Goal: Obtain resource: Download file/media

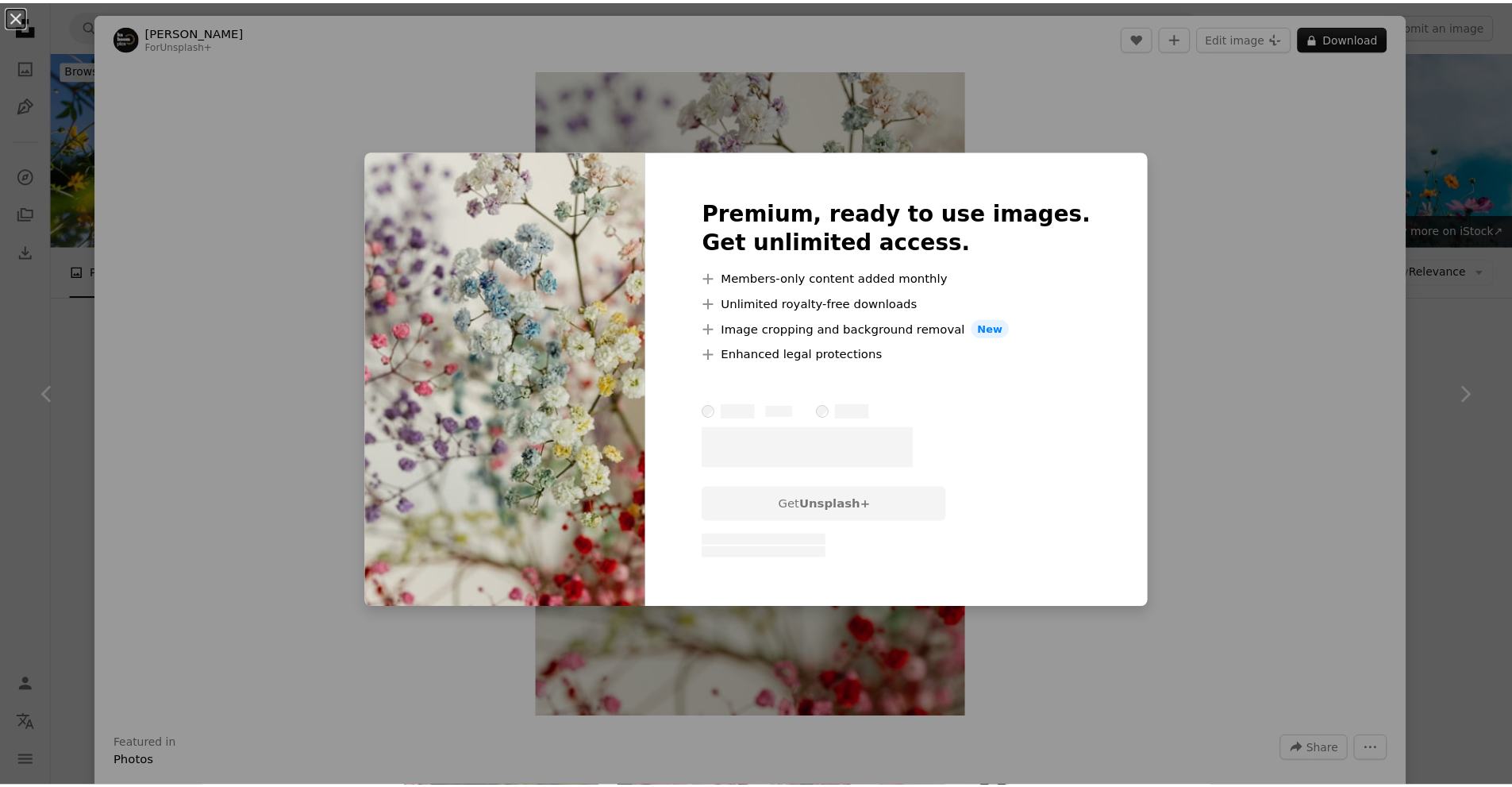
scroll to position [1058, 0]
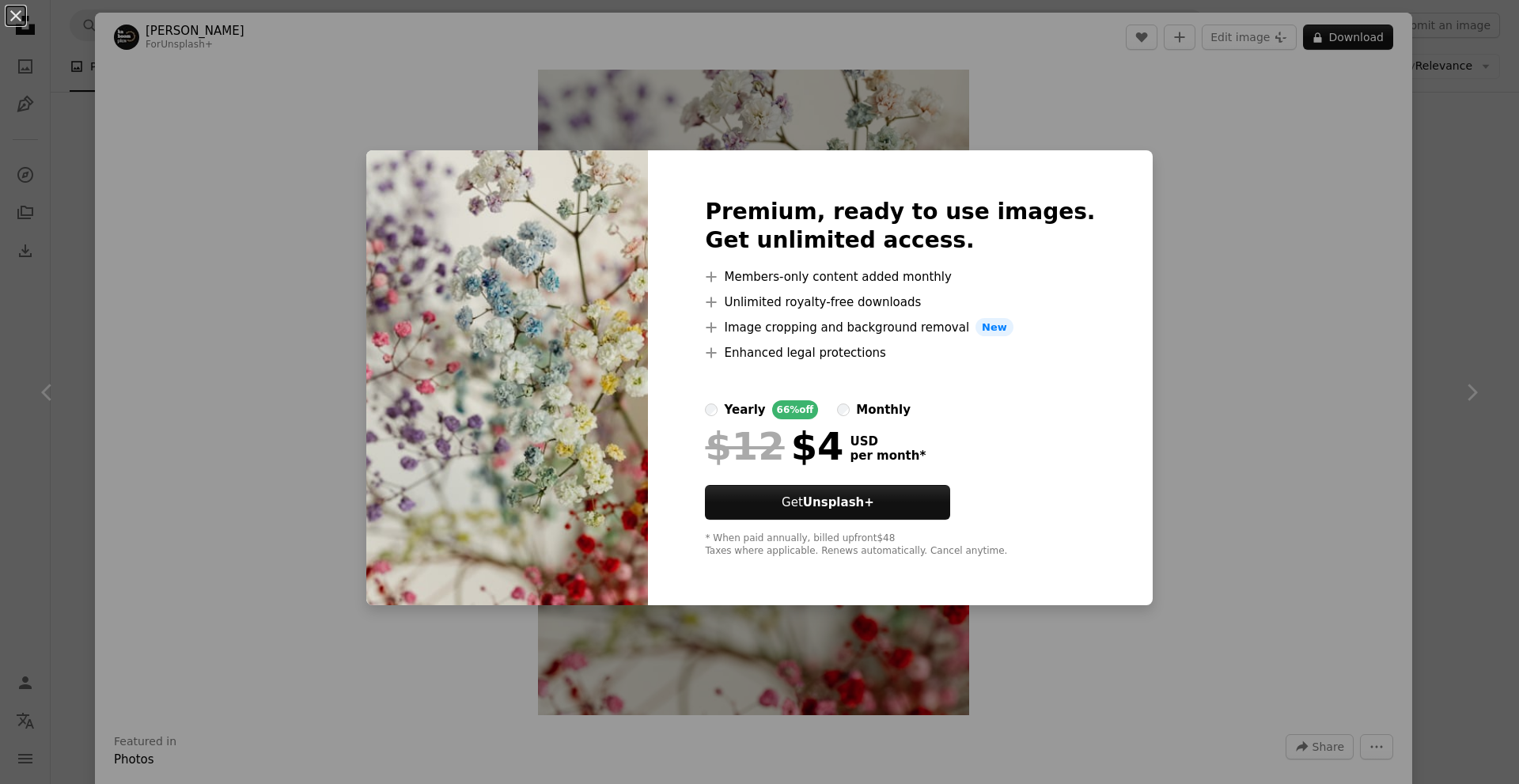
click at [1344, 35] on div "An X shape Premium, ready to use images. Get unlimited access. A plus sign Memb…" at bounding box center [759, 392] width 1519 height 784
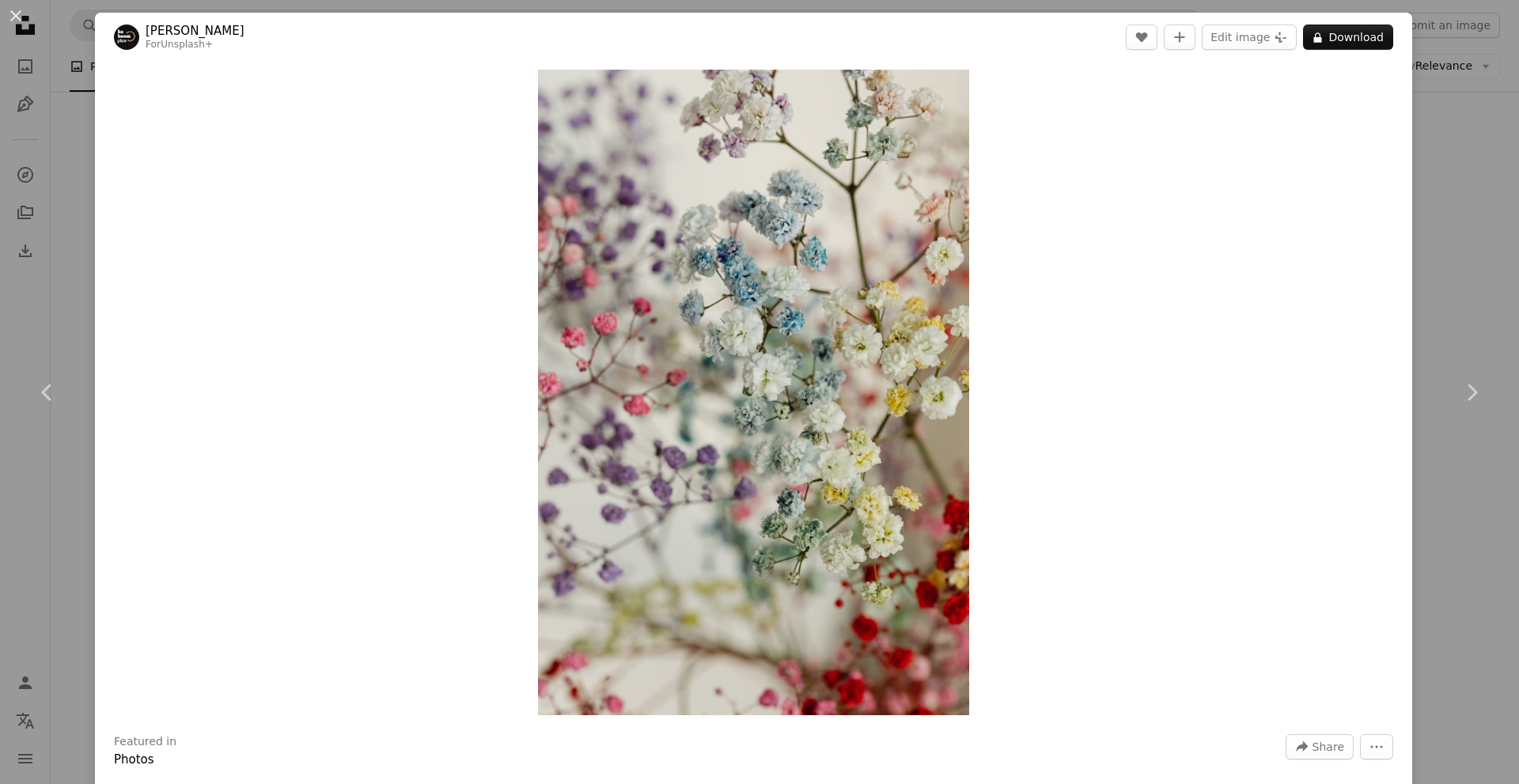
click at [1344, 35] on button "A lock Download" at bounding box center [1348, 36] width 90 height 25
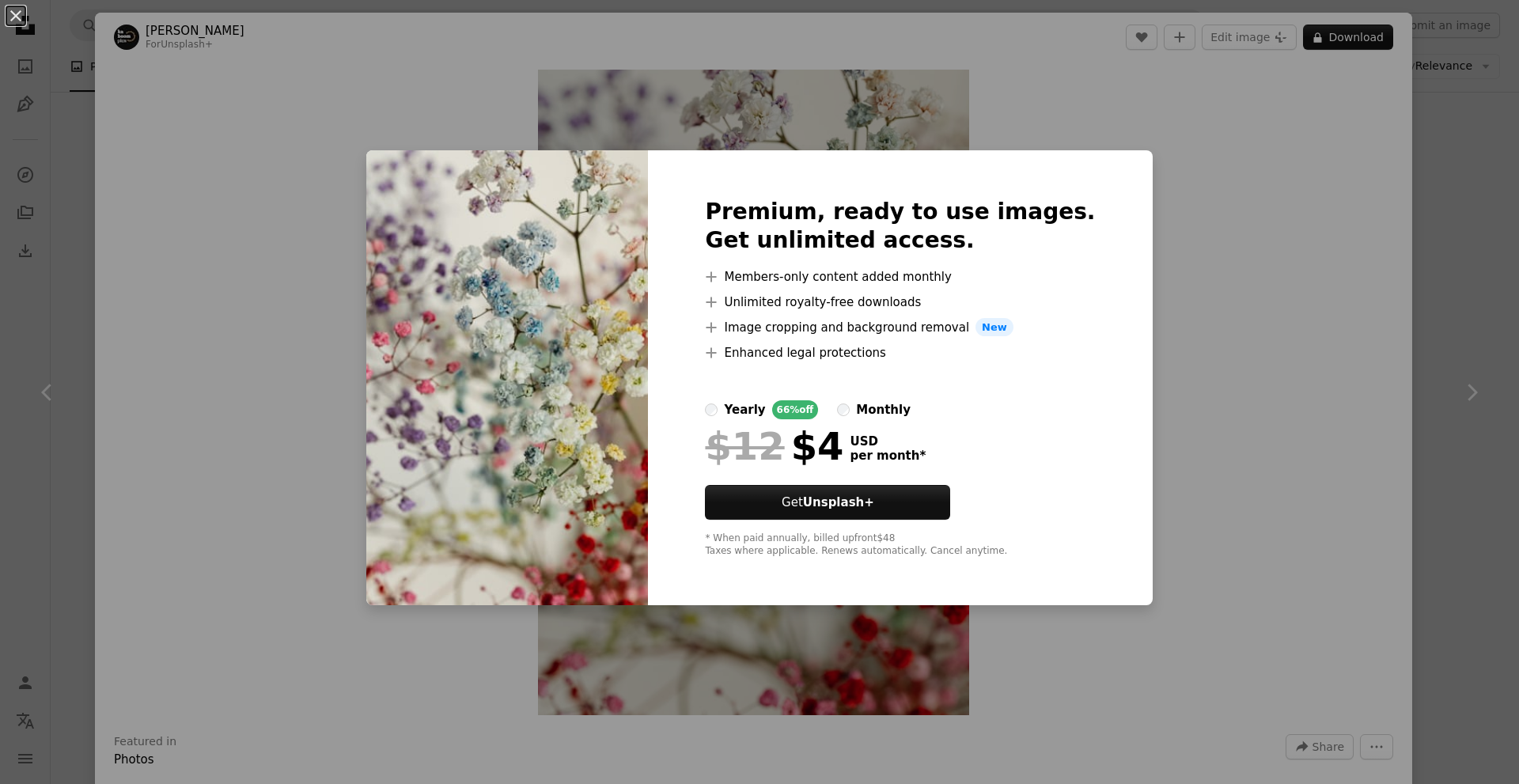
click at [1199, 322] on div "An X shape Premium, ready to use images. Get unlimited access. A plus sign Memb…" at bounding box center [759, 392] width 1519 height 784
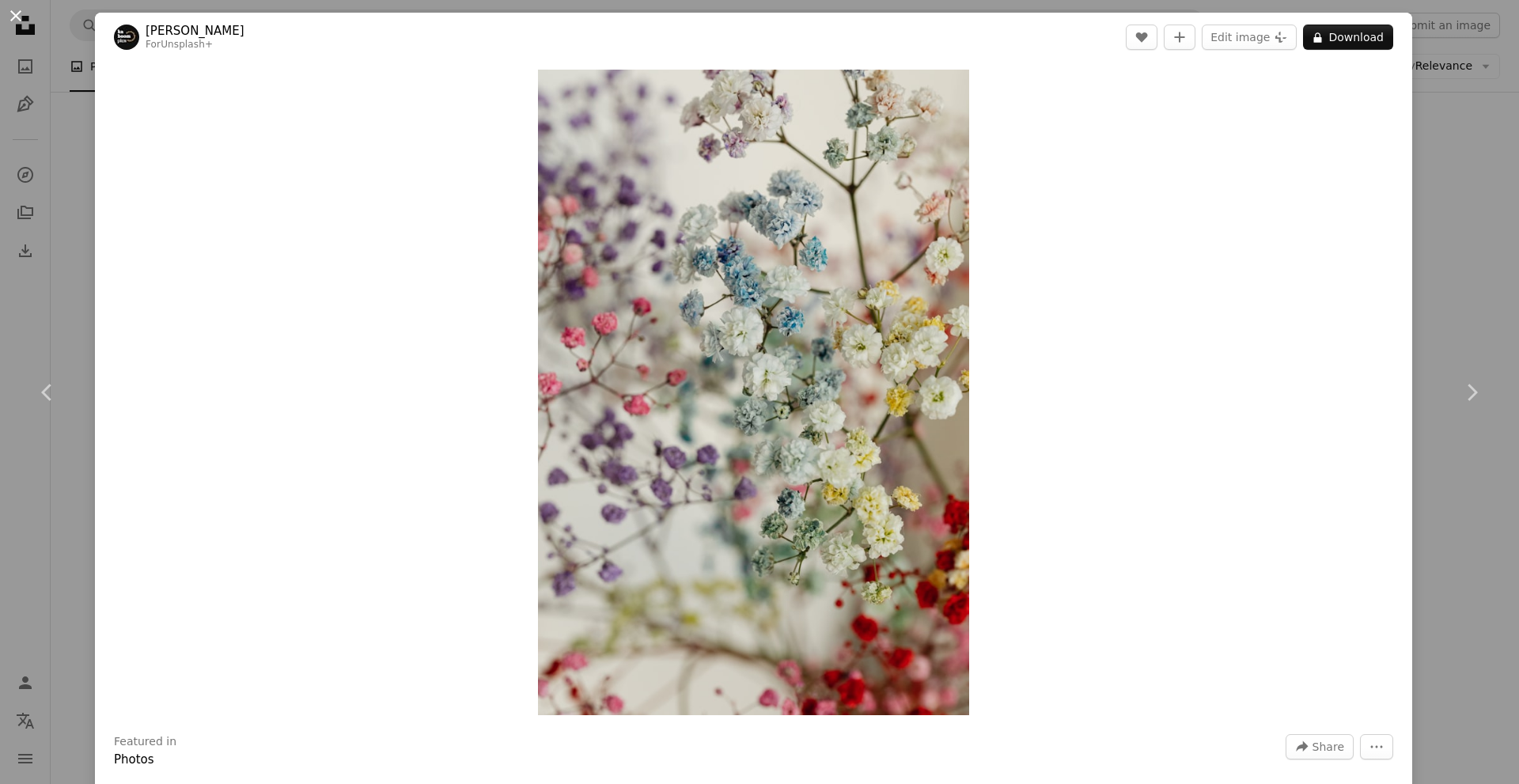
click at [10, 14] on button "An X shape" at bounding box center [16, 16] width 19 height 19
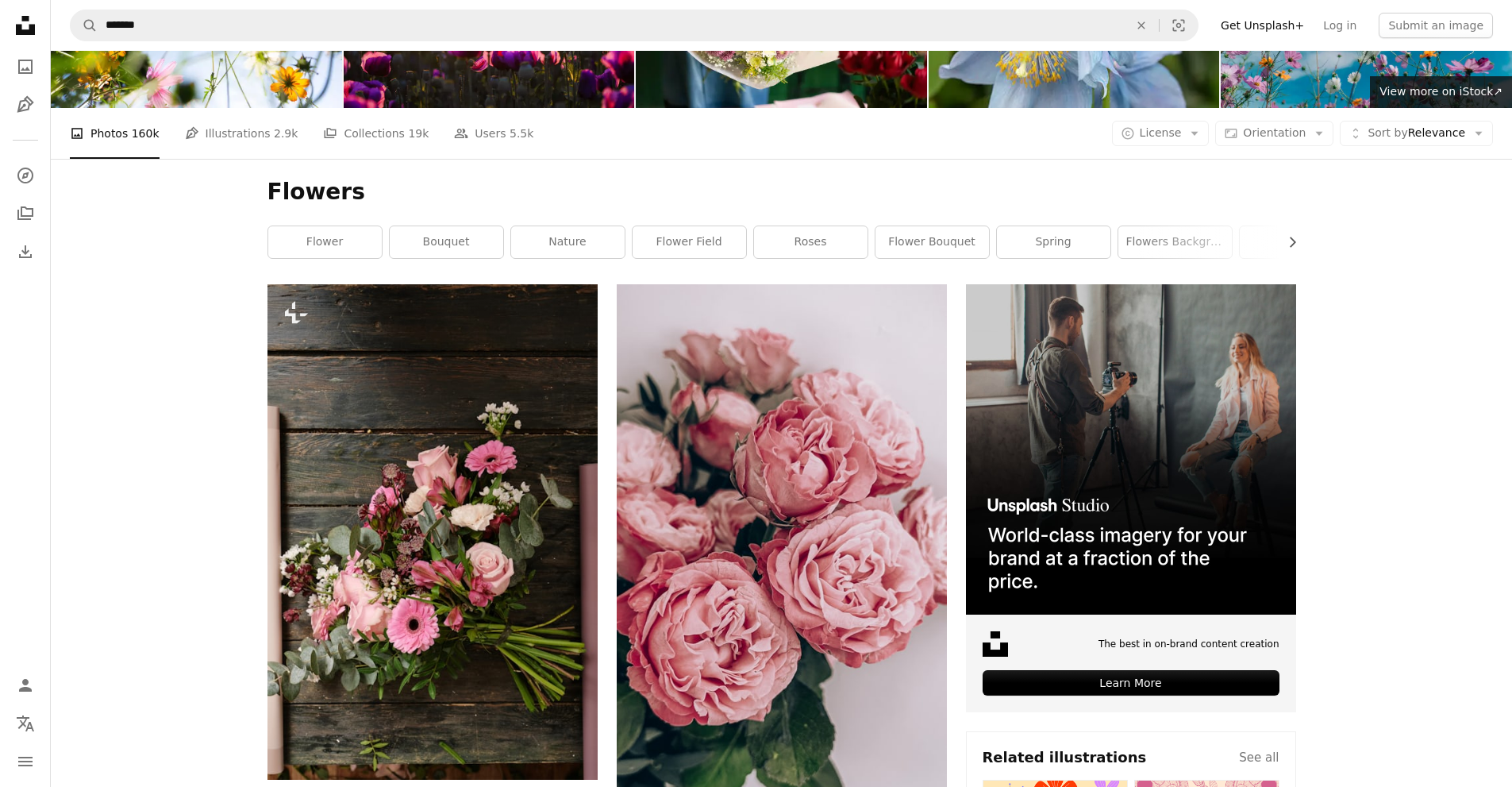
scroll to position [141, 0]
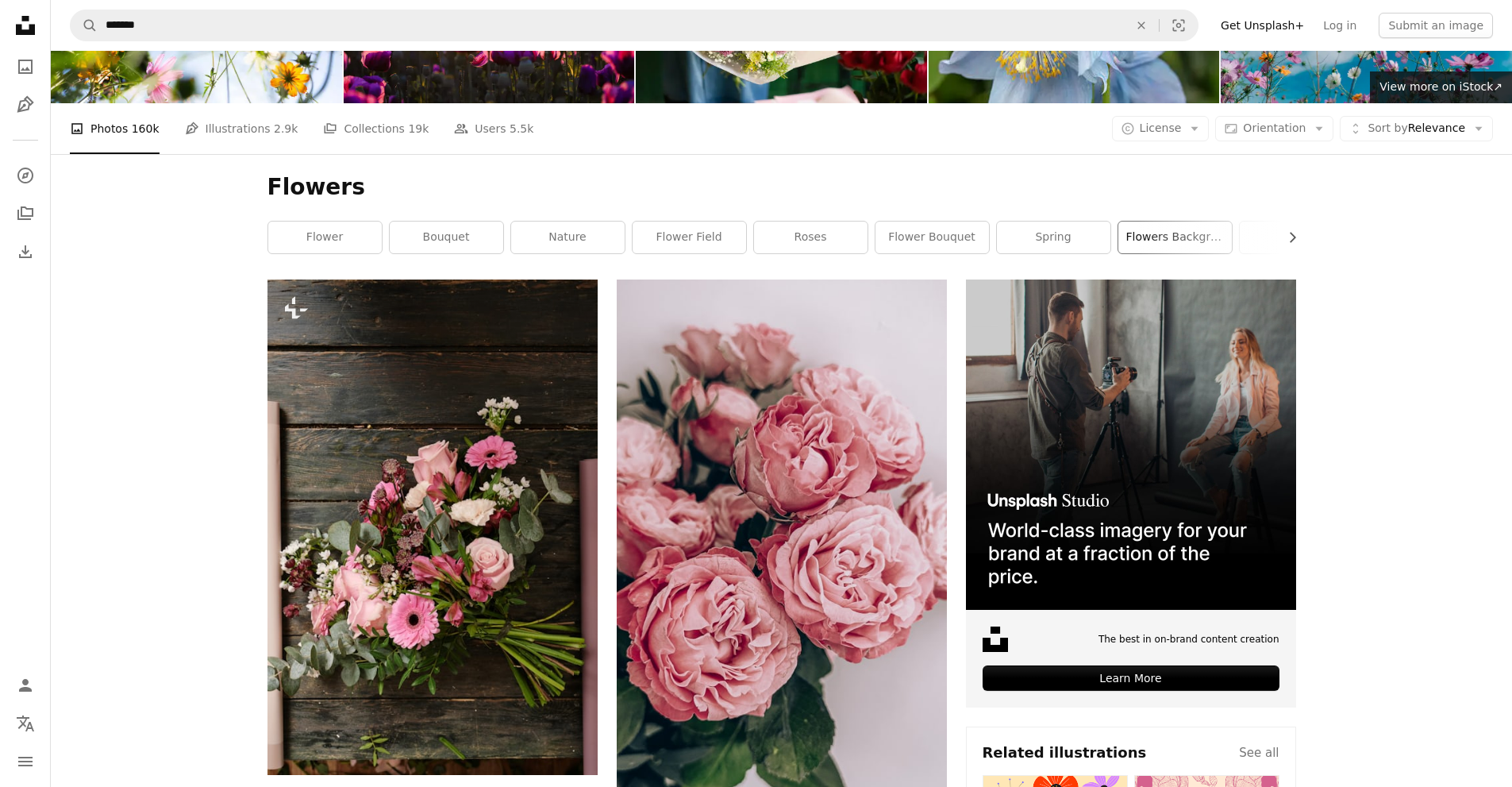
click at [1179, 239] on link "flowers background" at bounding box center [1175, 237] width 114 height 32
